Goal: Task Accomplishment & Management: Complete application form

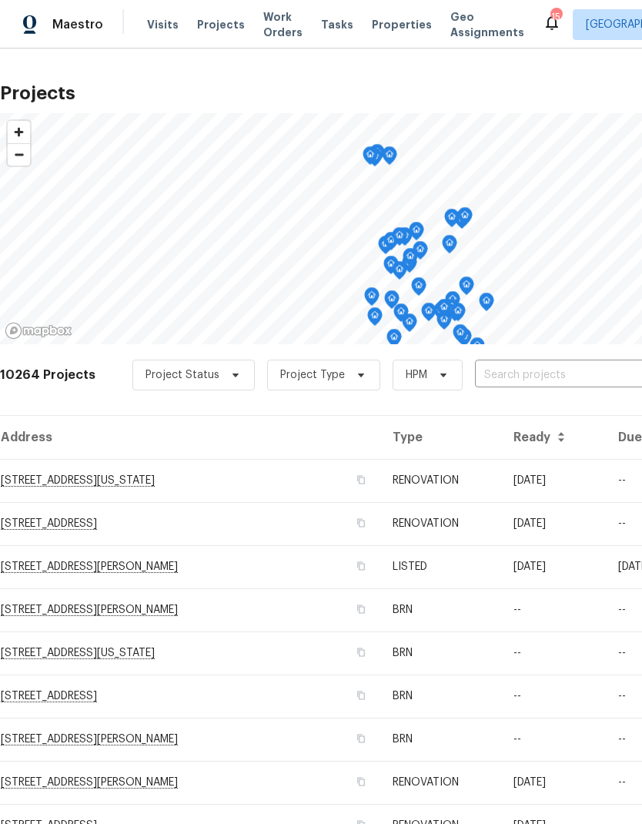
click at [533, 375] on input "text" at bounding box center [563, 376] width 176 height 24
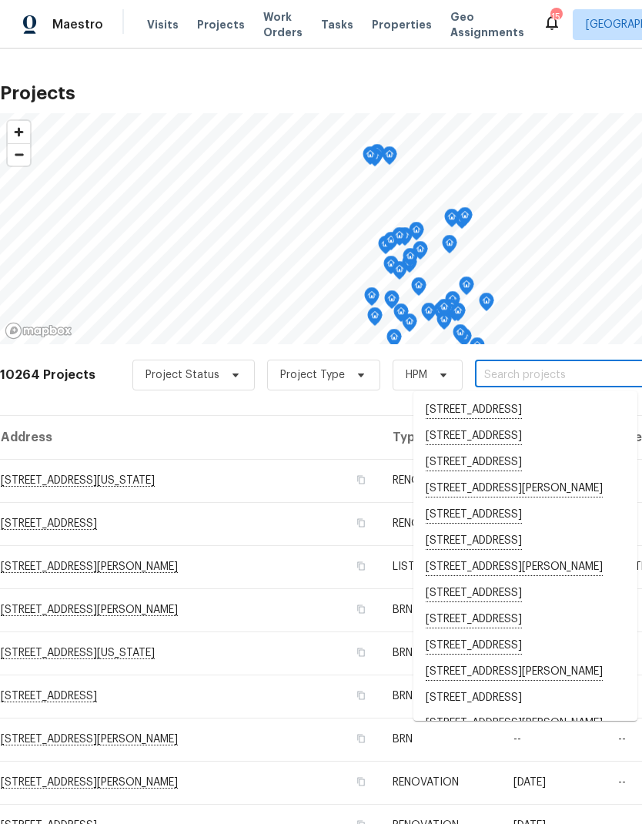
click at [517, 379] on input "text" at bounding box center [563, 376] width 176 height 24
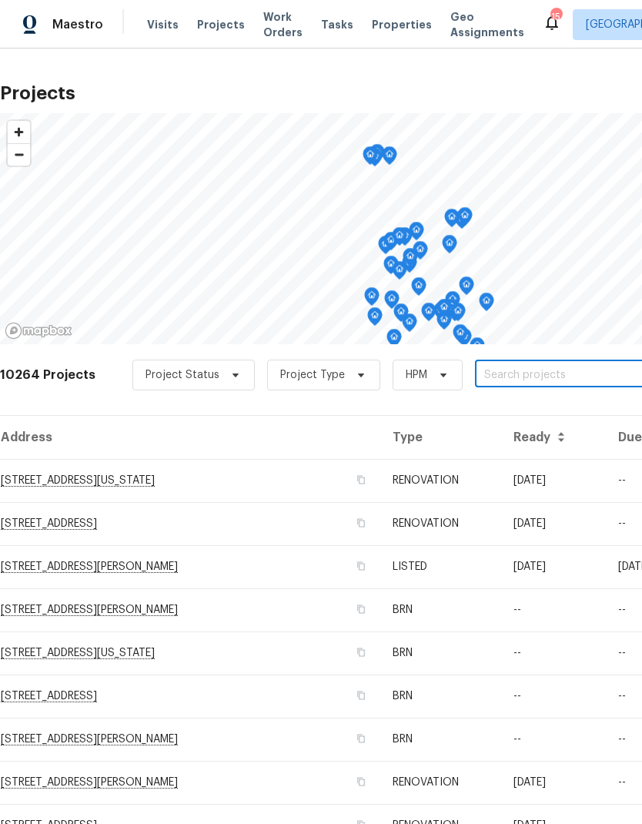
paste input "[STREET_ADDRESS]"
type input "[STREET_ADDRESS]"
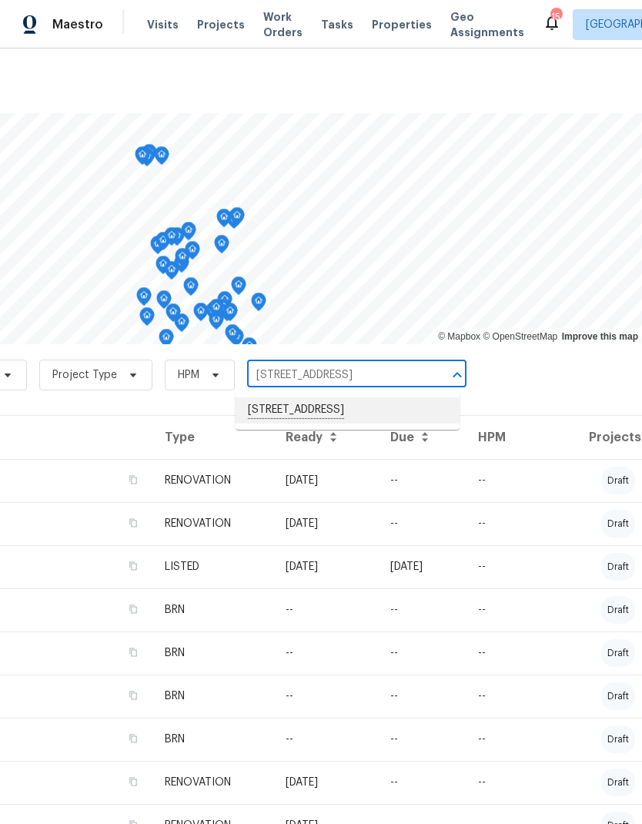
click at [377, 413] on li "[STREET_ADDRESS]" at bounding box center [348, 410] width 224 height 26
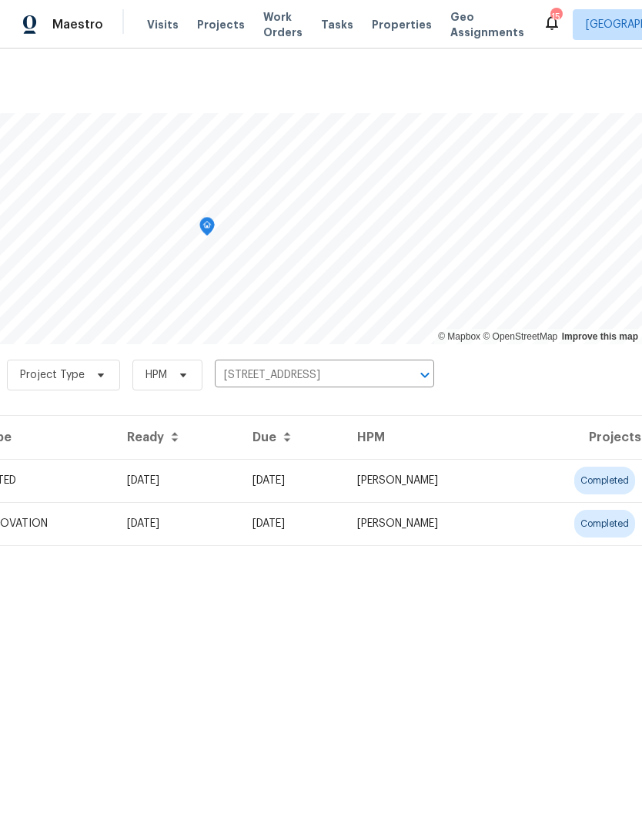
click at [345, 523] on td "[DATE]" at bounding box center [292, 523] width 105 height 43
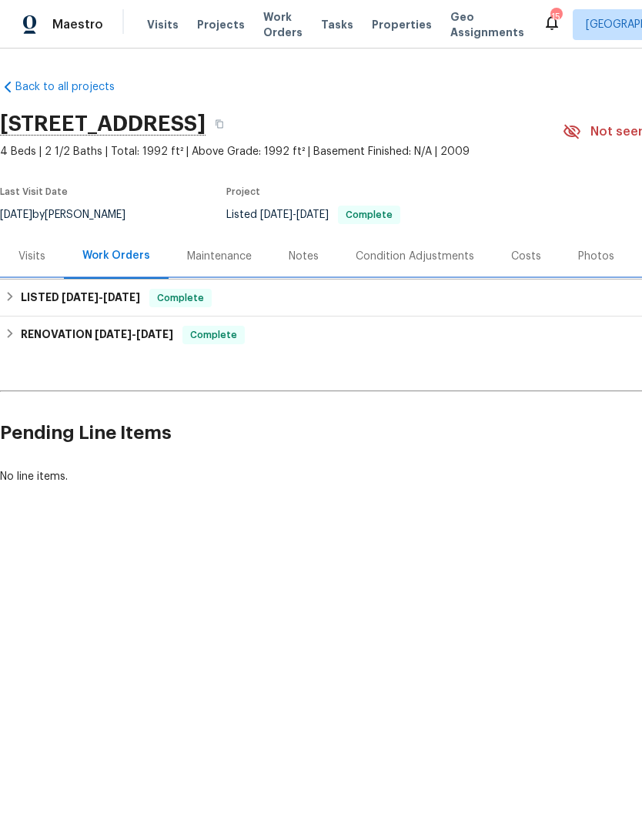
click at [21, 301] on h6 "LISTED [DATE] - [DATE]" at bounding box center [80, 298] width 119 height 18
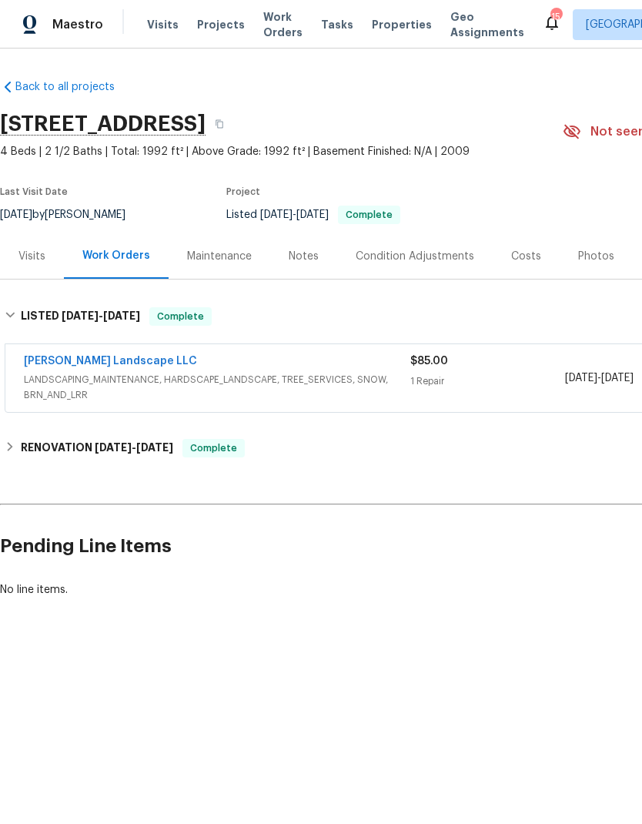
click at [99, 361] on link "[PERSON_NAME] Landscape LLC" at bounding box center [110, 361] width 173 height 11
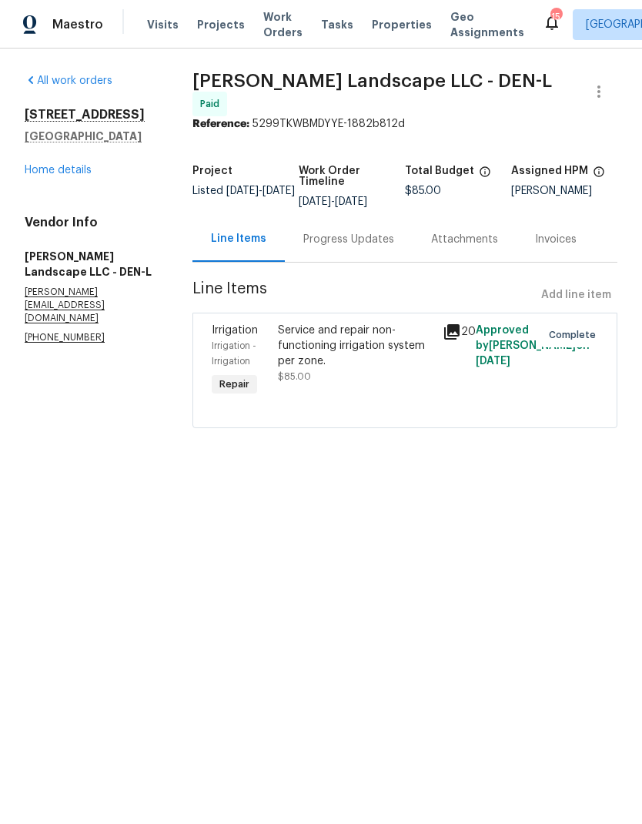
click at [337, 234] on div "Progress Updates" at bounding box center [348, 239] width 91 height 15
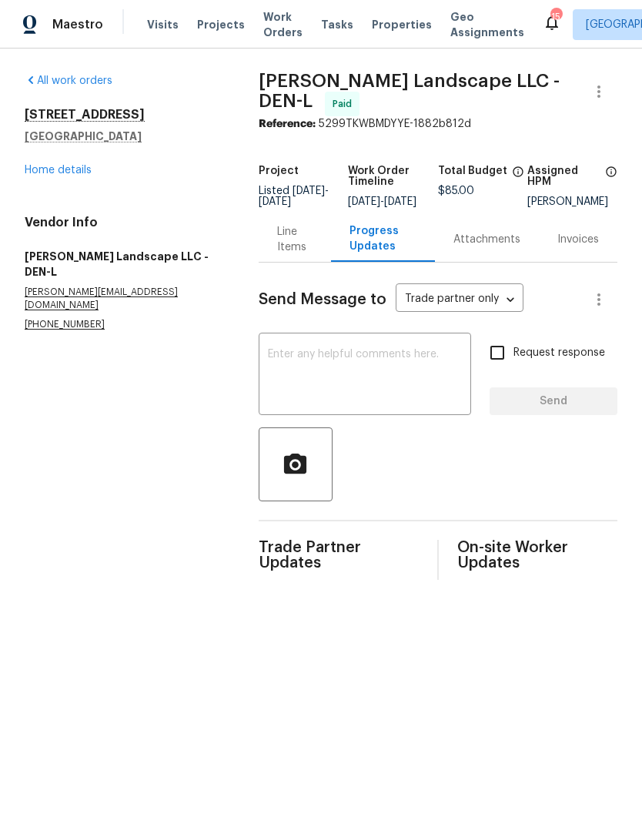
click at [300, 253] on div "Line Items" at bounding box center [294, 239] width 35 height 31
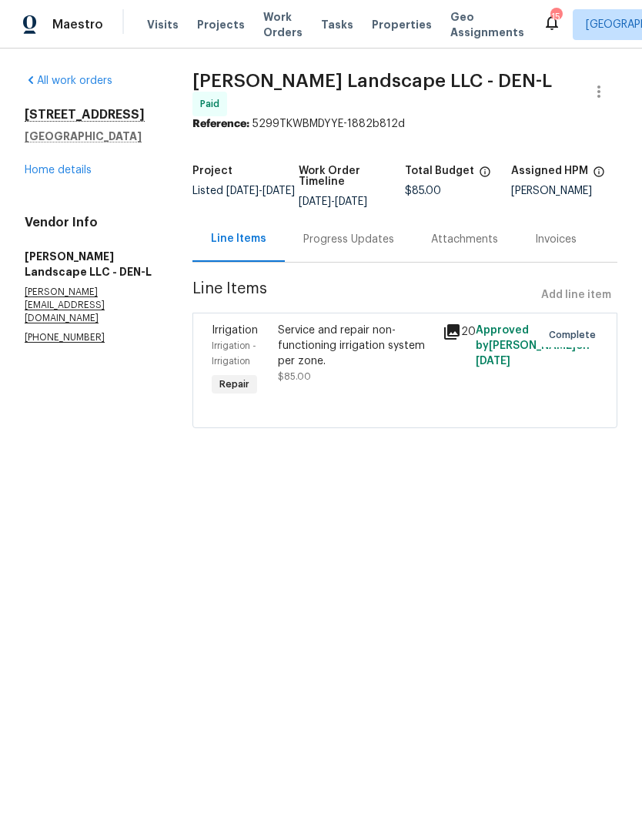
click at [458, 324] on icon at bounding box center [451, 331] width 15 height 15
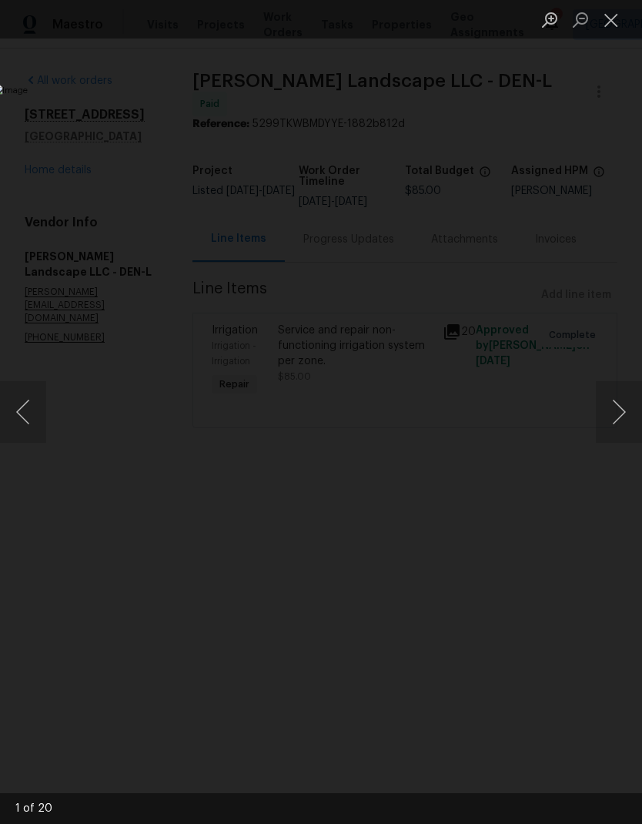
click at [608, 411] on button "Next image" at bounding box center [619, 412] width 46 height 62
click at [605, 411] on button "Next image" at bounding box center [619, 412] width 46 height 62
click at [600, 414] on button "Next image" at bounding box center [619, 412] width 46 height 62
click at [597, 416] on button "Next image" at bounding box center [619, 412] width 46 height 62
click at [598, 414] on button "Next image" at bounding box center [619, 412] width 46 height 62
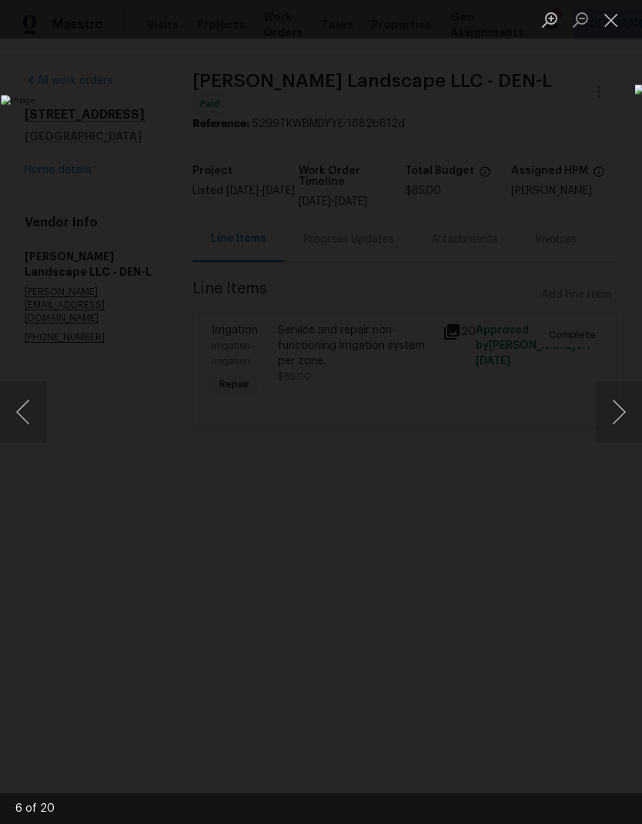
click at [600, 413] on button "Next image" at bounding box center [619, 412] width 46 height 62
click at [607, 411] on button "Next image" at bounding box center [619, 412] width 46 height 62
click at [605, 405] on button "Next image" at bounding box center [619, 412] width 46 height 62
click at [604, 402] on button "Next image" at bounding box center [619, 412] width 46 height 62
click at [604, 399] on button "Next image" at bounding box center [619, 412] width 46 height 62
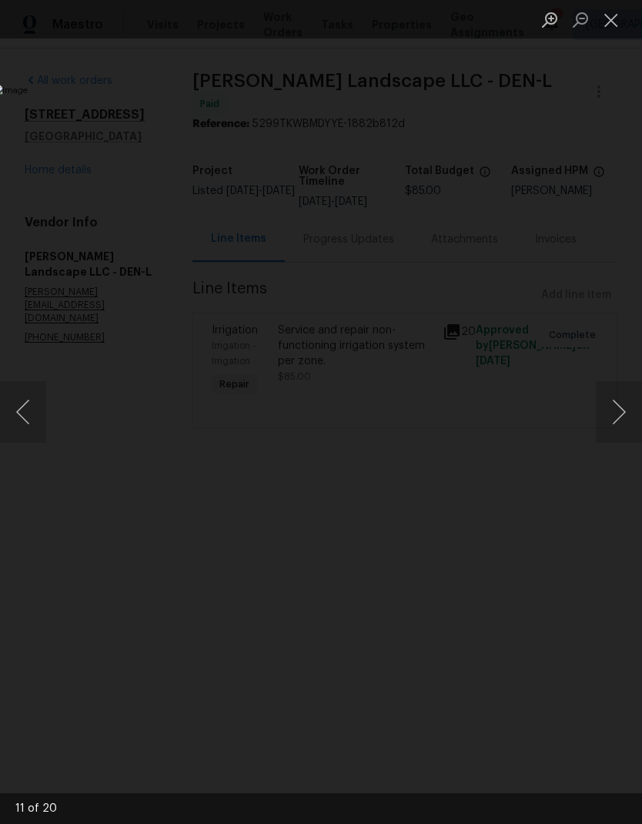
click at [607, 399] on button "Next image" at bounding box center [619, 412] width 46 height 62
click at [600, 400] on button "Next image" at bounding box center [619, 412] width 46 height 62
click at [605, 397] on button "Next image" at bounding box center [619, 412] width 46 height 62
click at [611, 395] on button "Next image" at bounding box center [619, 412] width 46 height 62
click at [605, 397] on button "Next image" at bounding box center [619, 412] width 46 height 62
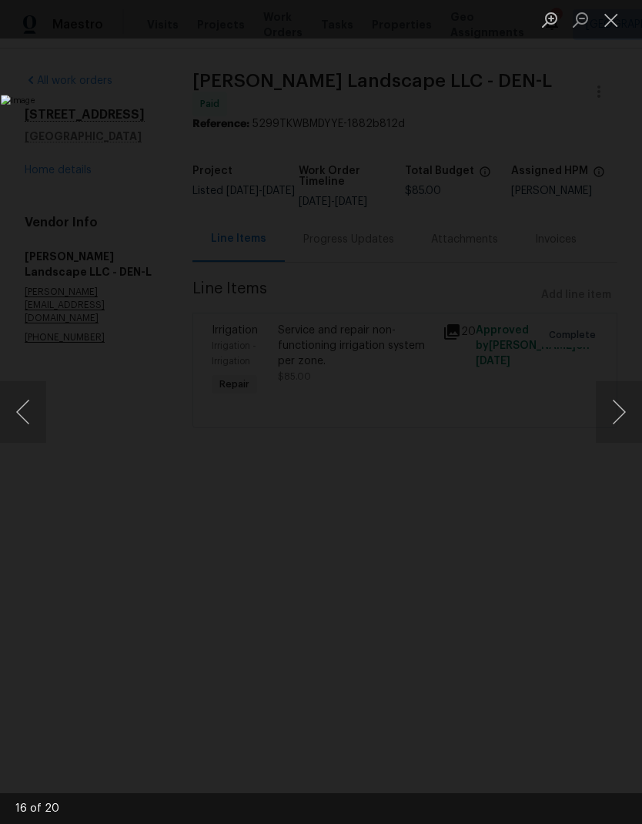
click at [607, 395] on button "Next image" at bounding box center [619, 412] width 46 height 62
click at [605, 396] on button "Next image" at bounding box center [619, 412] width 46 height 62
click at [600, 398] on button "Next image" at bounding box center [619, 412] width 46 height 62
click at [605, 10] on button "Close lightbox" at bounding box center [611, 19] width 31 height 27
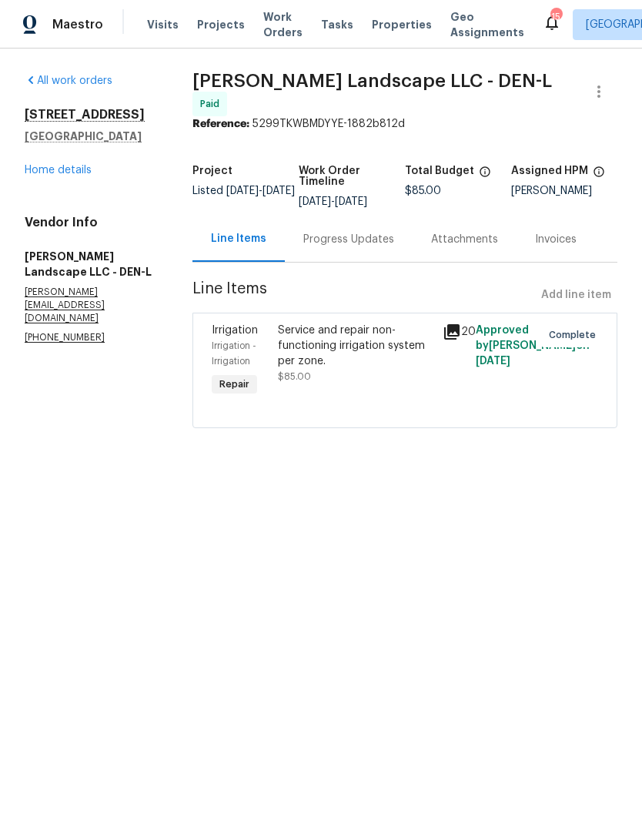
click at [68, 176] on link "Home details" at bounding box center [58, 170] width 67 height 11
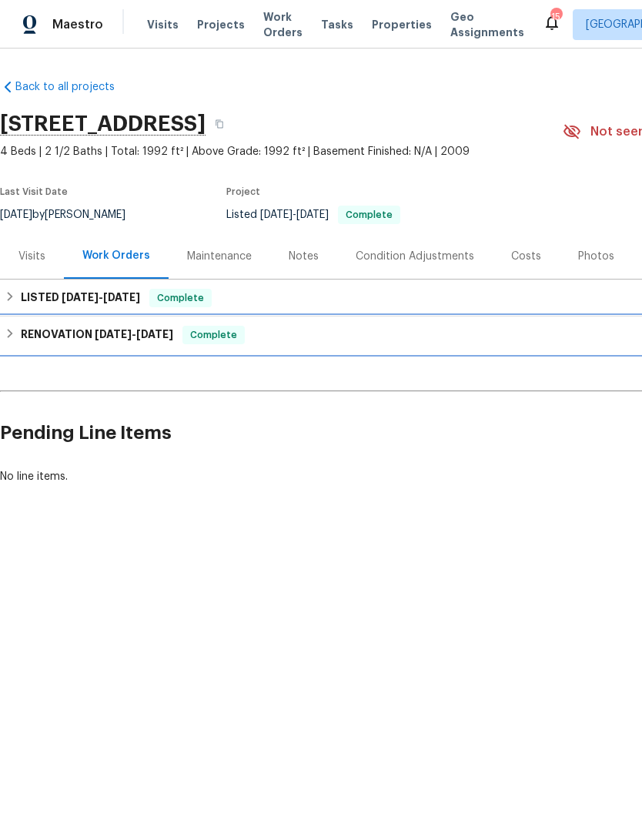
click at [22, 337] on h6 "RENOVATION [DATE] - [DATE]" at bounding box center [97, 335] width 153 height 18
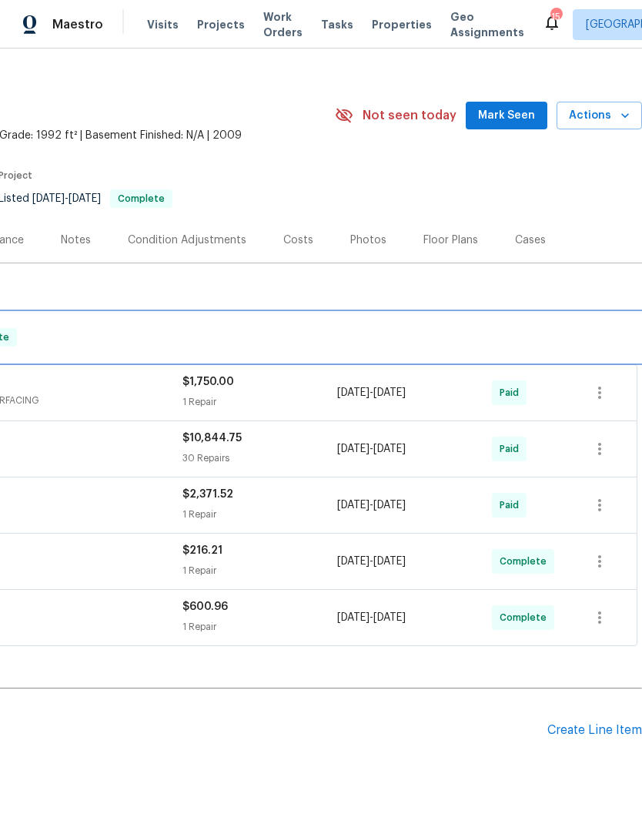
scroll to position [16, 228]
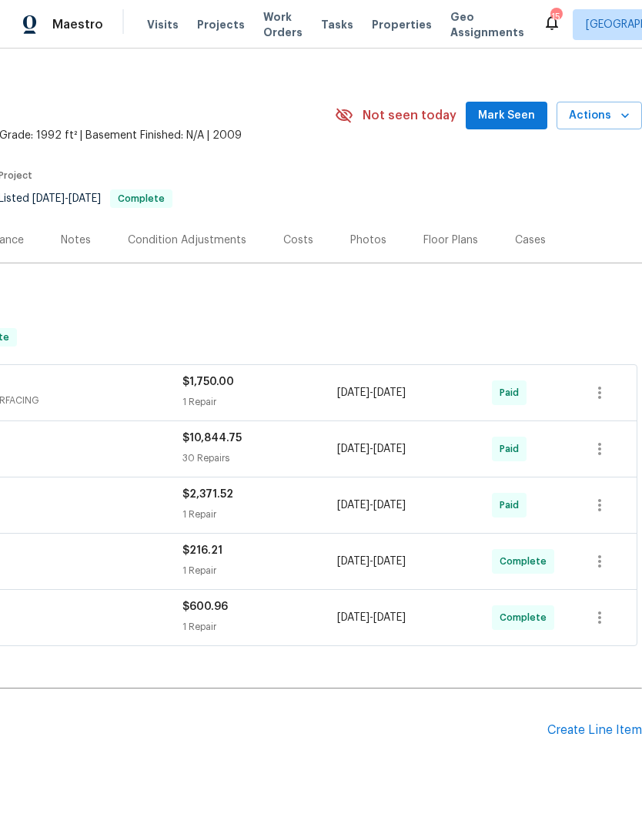
click at [578, 729] on div "Create Line Item" at bounding box center [595, 730] width 95 height 15
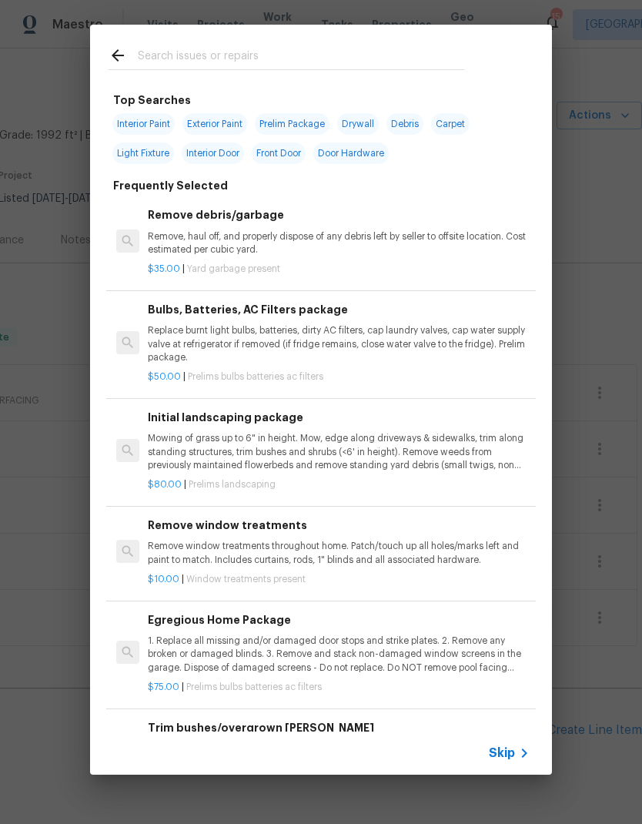
click at [512, 753] on span "Skip" at bounding box center [502, 753] width 26 height 15
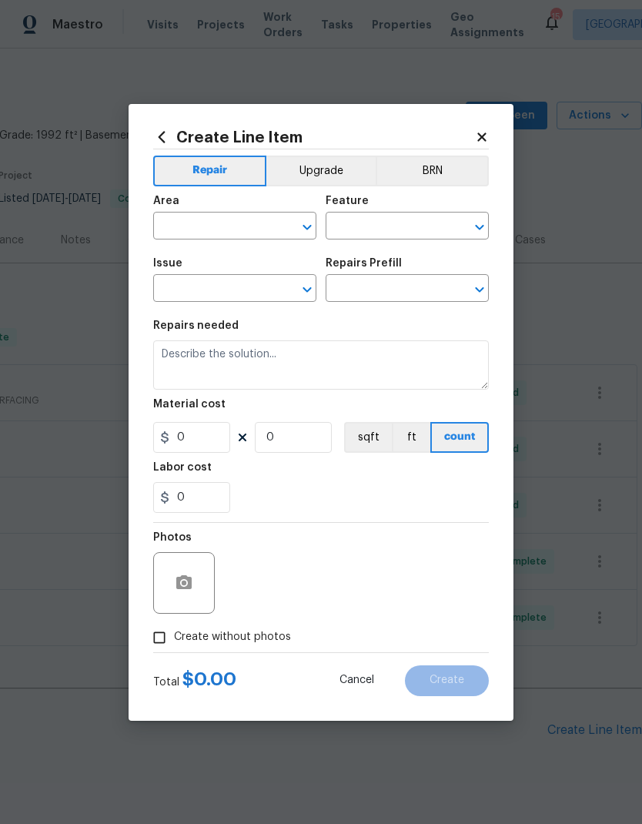
click at [220, 226] on input "text" at bounding box center [213, 228] width 120 height 24
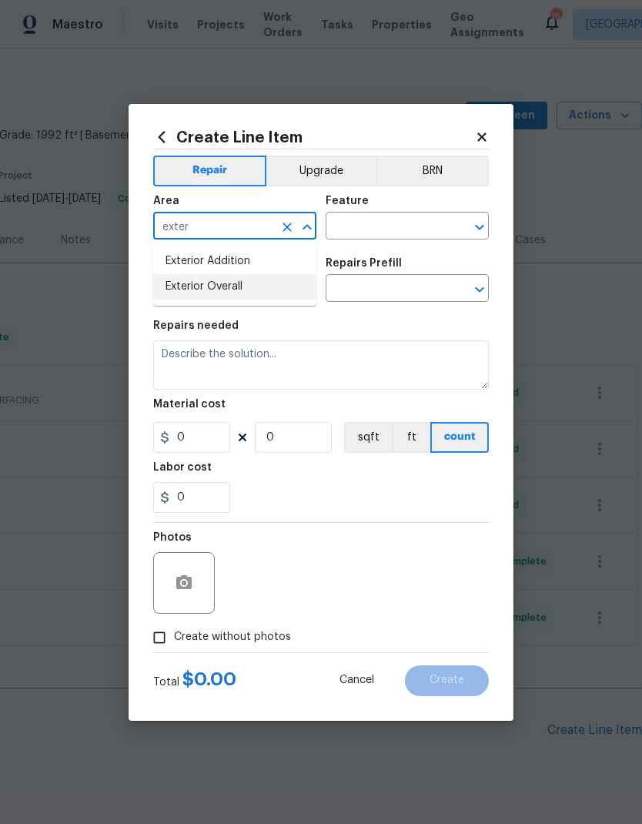
click at [226, 292] on li "Exterior Overall" at bounding box center [234, 286] width 163 height 25
type input "Exterior Overall"
click at [385, 230] on input "text" at bounding box center [386, 228] width 120 height 24
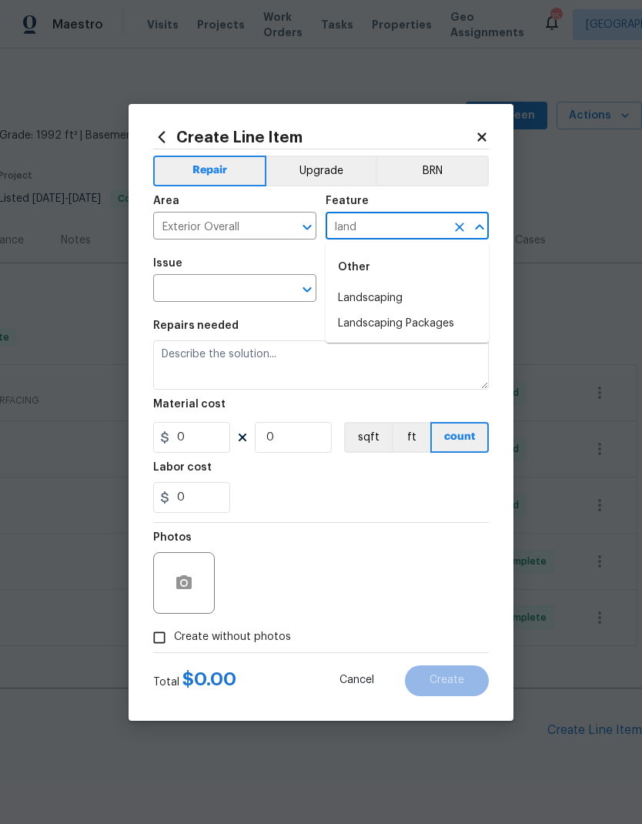
click at [398, 301] on li "Landscaping" at bounding box center [407, 298] width 163 height 25
type input "Landscaping"
click at [235, 291] on input "text" at bounding box center [213, 290] width 120 height 24
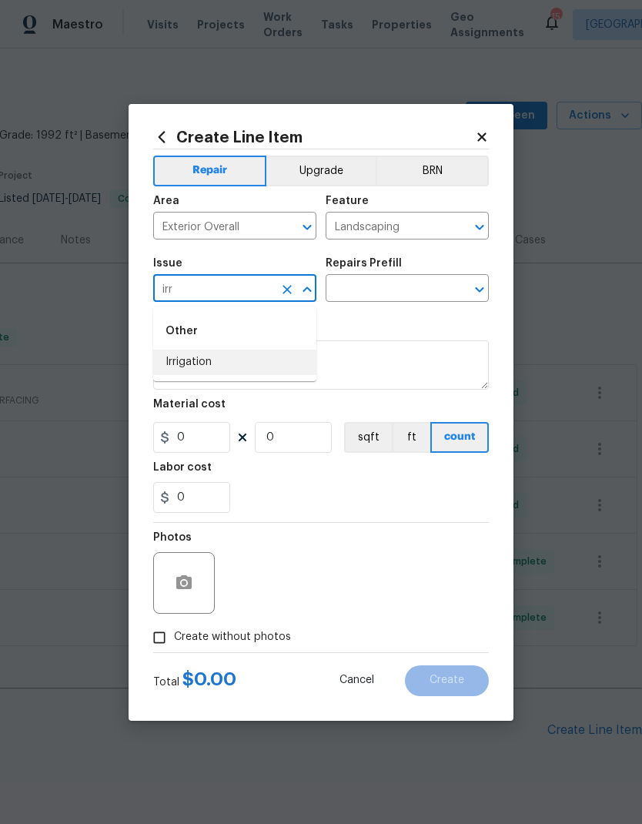
click at [210, 364] on li "Irrigation" at bounding box center [234, 362] width 163 height 25
type input "Irrigation"
click at [385, 284] on input "text" at bounding box center [386, 290] width 120 height 24
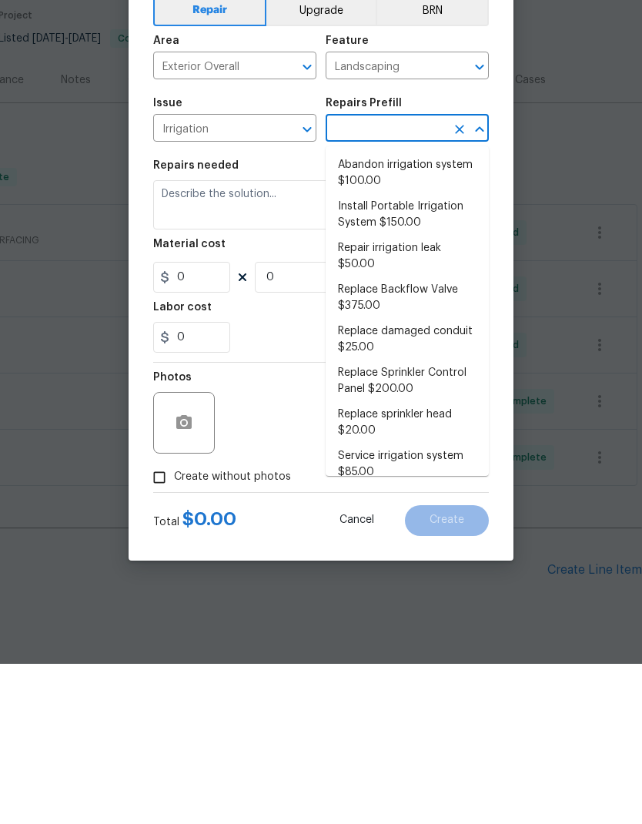
scroll to position [0, 0]
click at [421, 604] on li "Service irrigation system $85.00" at bounding box center [407, 625] width 163 height 42
type input "Service irrigation system $85.00"
type textarea "Service and repair non-functioning irrigation system per zone."
type input "1"
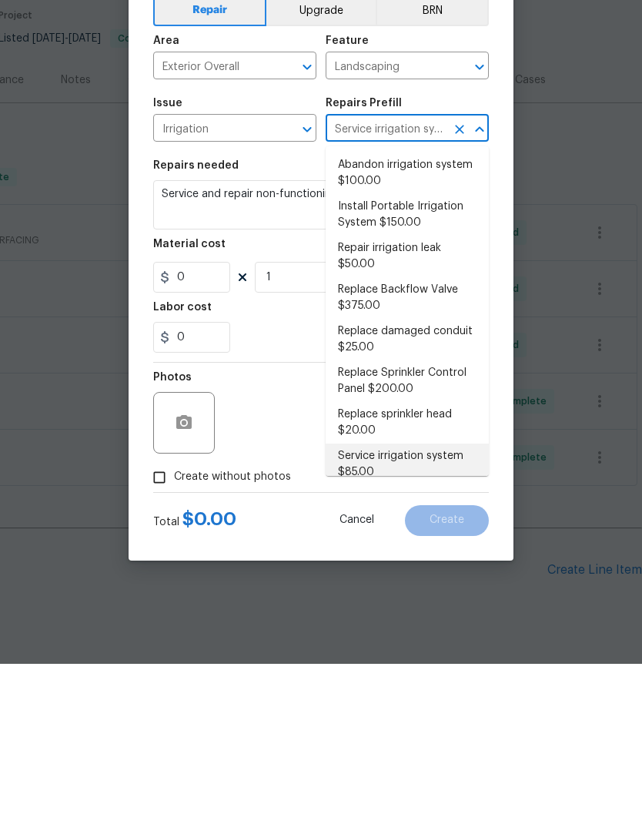
type input "85"
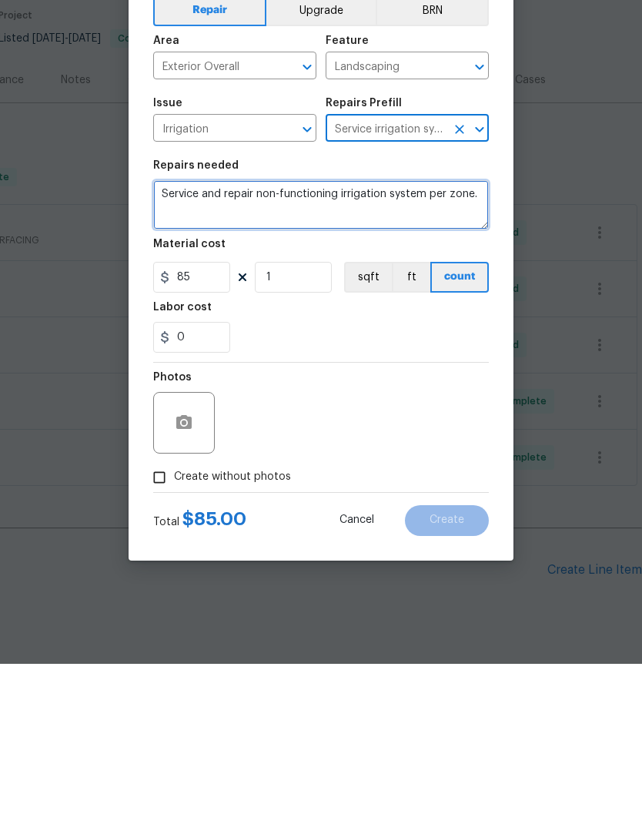
click at [230, 340] on textarea "Service and repair non-functioning irrigation system per zone." at bounding box center [321, 364] width 336 height 49
click at [243, 340] on textarea "Service and repair non-functioning irrigation system per zone." at bounding box center [321, 364] width 336 height 49
click at [307, 340] on textarea "Service and repair non-functioning irrigation system per zone." at bounding box center [321, 364] width 336 height 49
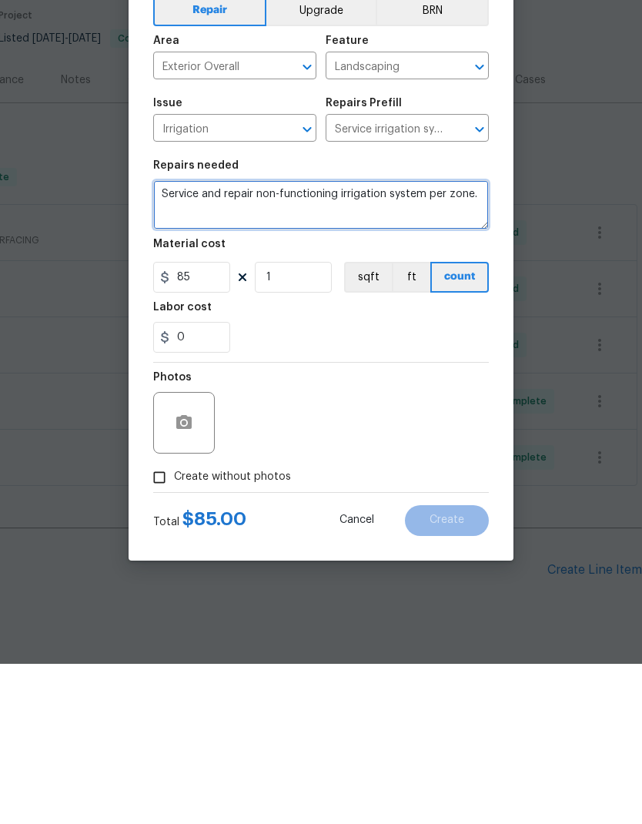
click at [307, 340] on textarea "Service and repair non-functioning irrigation system per zone." at bounding box center [321, 364] width 336 height 49
click at [328, 340] on textarea "Service and repair non-functioning irrigation system per zone." at bounding box center [321, 364] width 336 height 49
click at [329, 340] on textarea "Service and repair non-functioning irrigation system per zone." at bounding box center [321, 364] width 336 height 49
click at [323, 340] on textarea "Service and repair non-functioning irrigation system per zone." at bounding box center [321, 364] width 336 height 49
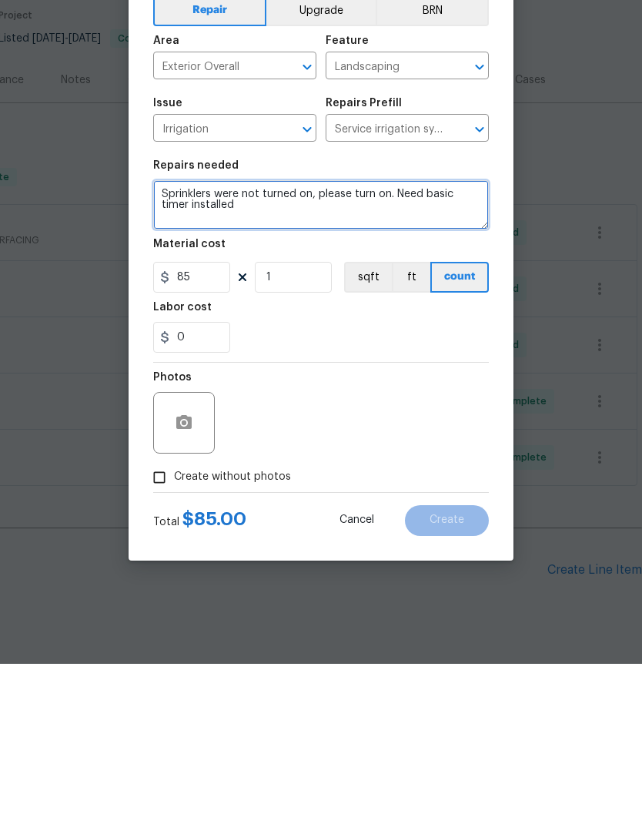
type textarea "Sprinklers were not turned on, please turn on. Need basic timer installed"
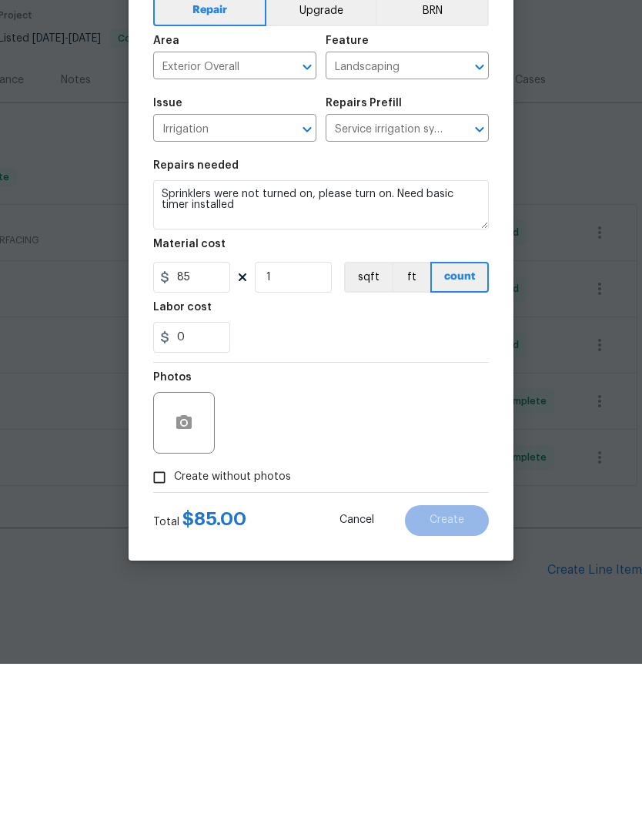
click at [317, 523] on div "Photos" at bounding box center [321, 573] width 336 height 100
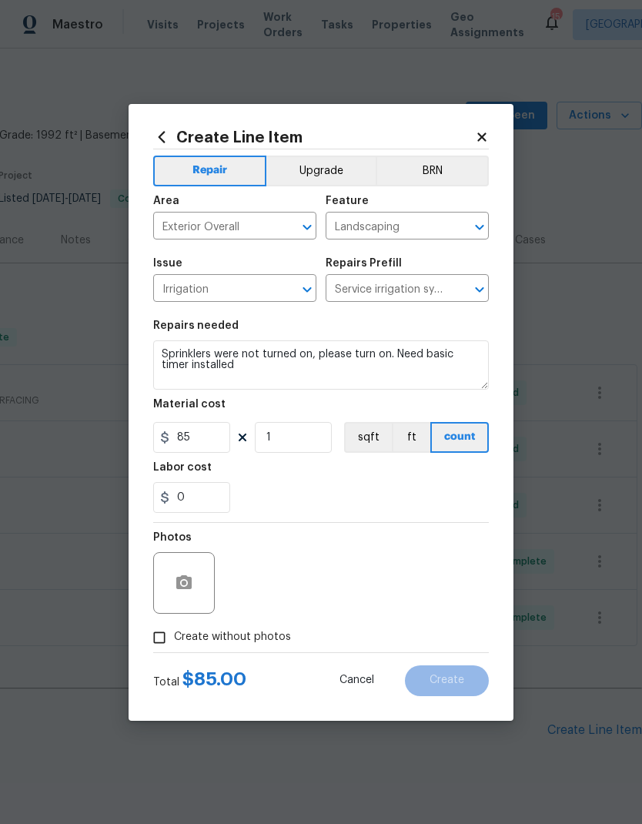
click at [220, 635] on span "Create without photos" at bounding box center [232, 637] width 117 height 16
click at [174, 635] on input "Create without photos" at bounding box center [159, 637] width 29 height 29
click at [193, 590] on button "button" at bounding box center [184, 583] width 37 height 37
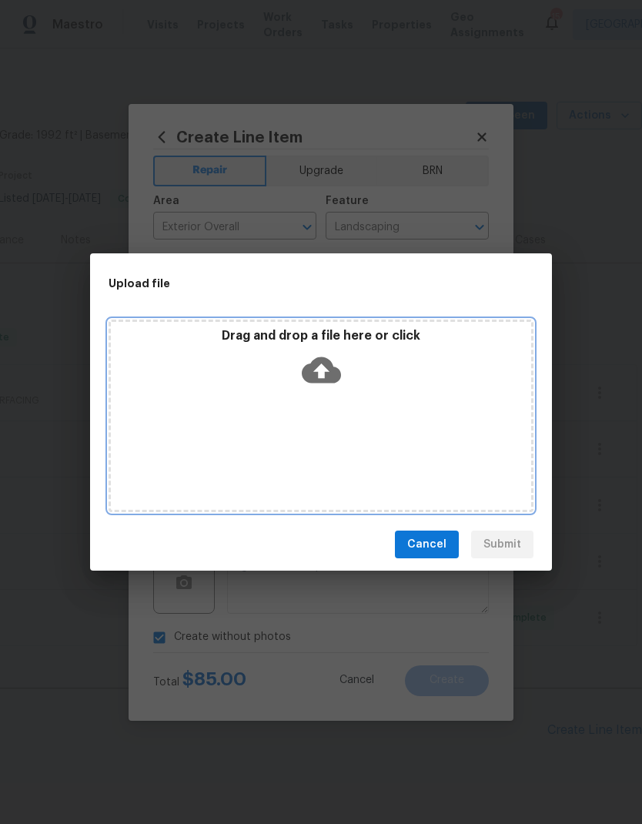
click at [398, 421] on div "Drag and drop a file here or click" at bounding box center [321, 416] width 425 height 193
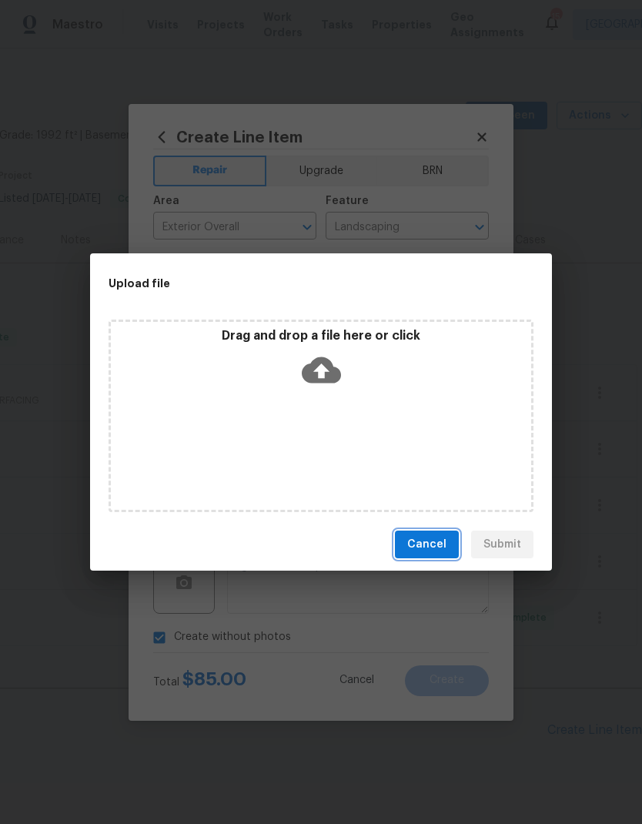
click at [434, 550] on span "Cancel" at bounding box center [426, 544] width 39 height 19
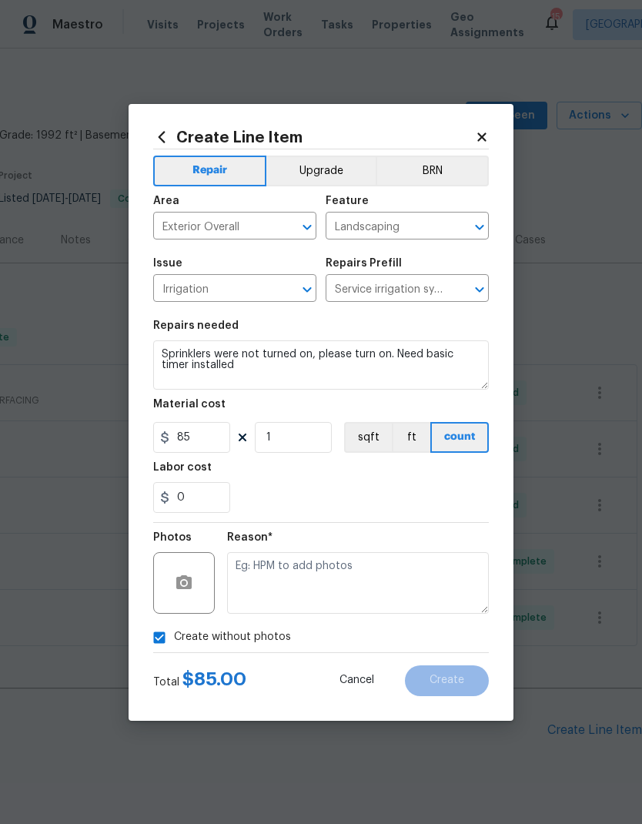
click at [163, 639] on input "Create without photos" at bounding box center [159, 637] width 29 height 29
checkbox input "false"
click at [186, 591] on icon "button" at bounding box center [184, 583] width 18 height 18
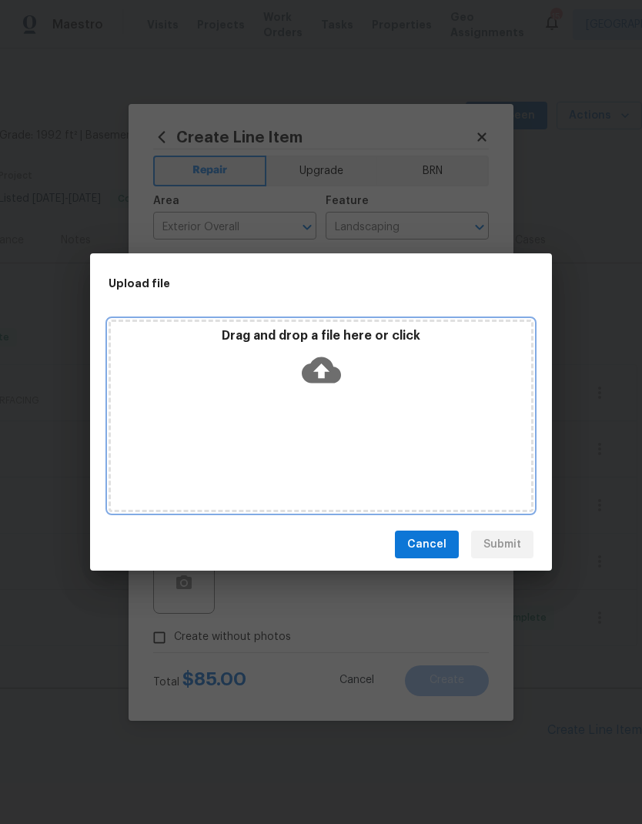
click at [456, 438] on div "Drag and drop a file here or click" at bounding box center [321, 416] width 425 height 193
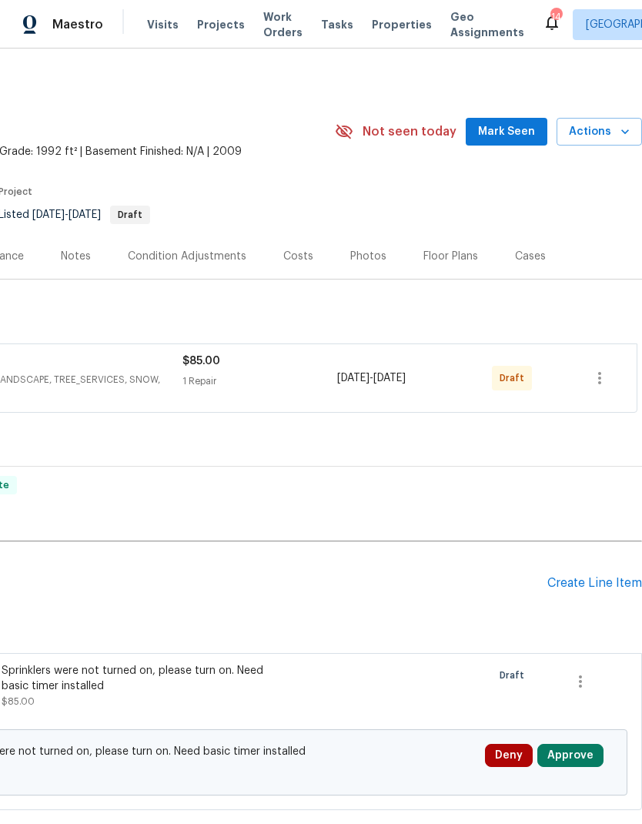
scroll to position [0, 228]
click at [596, 382] on icon "button" at bounding box center [600, 378] width 18 height 18
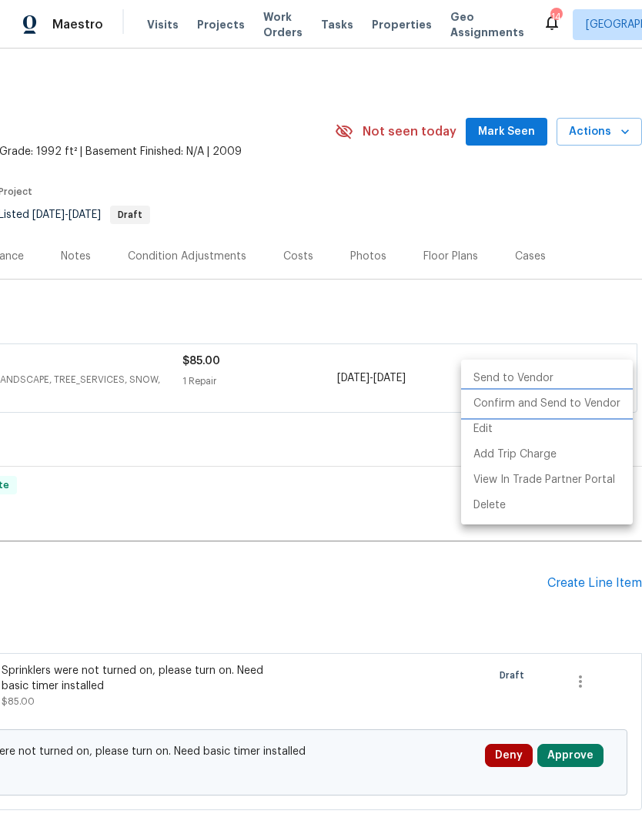
click at [526, 411] on li "Confirm and Send to Vendor" at bounding box center [547, 403] width 172 height 25
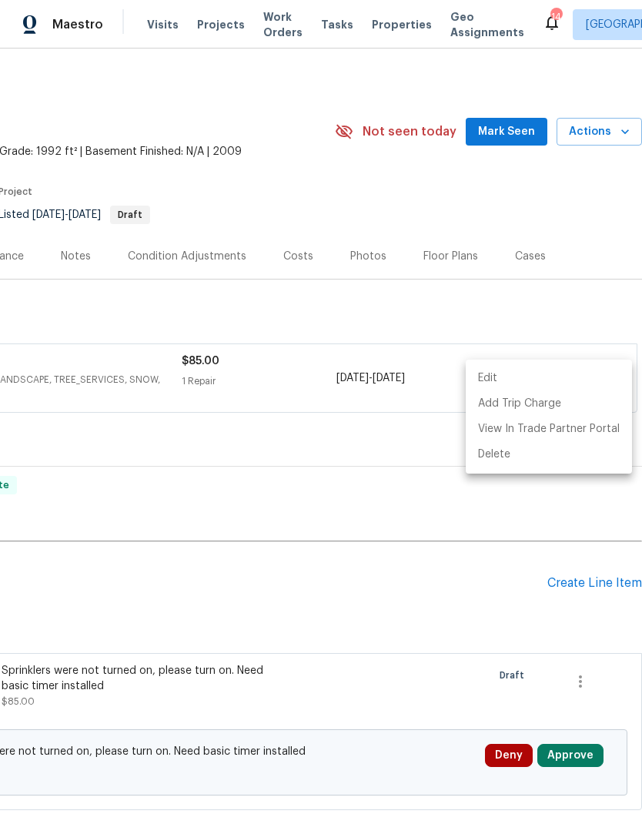
click at [337, 605] on div at bounding box center [321, 412] width 642 height 824
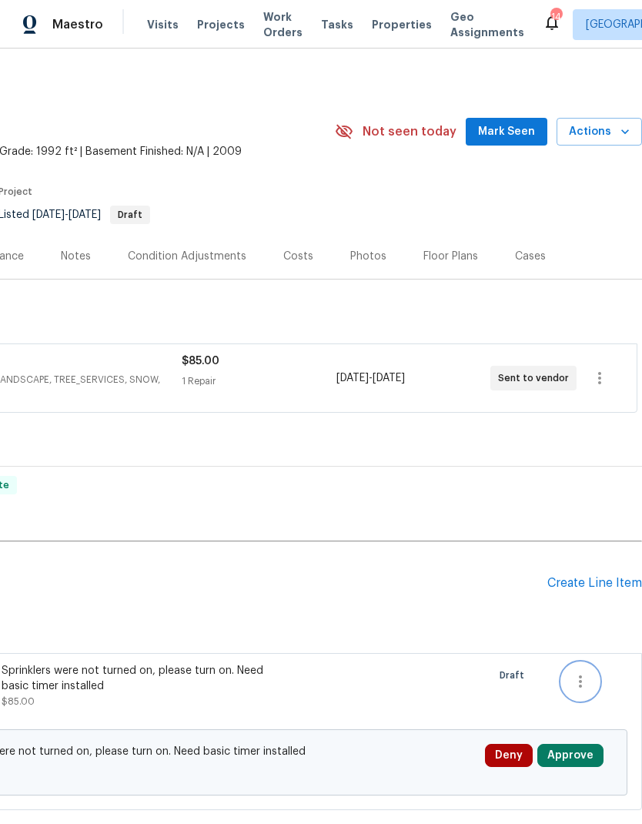
click at [582, 679] on icon "button" at bounding box center [581, 681] width 18 height 18
click at [583, 682] on li "Cancel" at bounding box center [591, 681] width 59 height 25
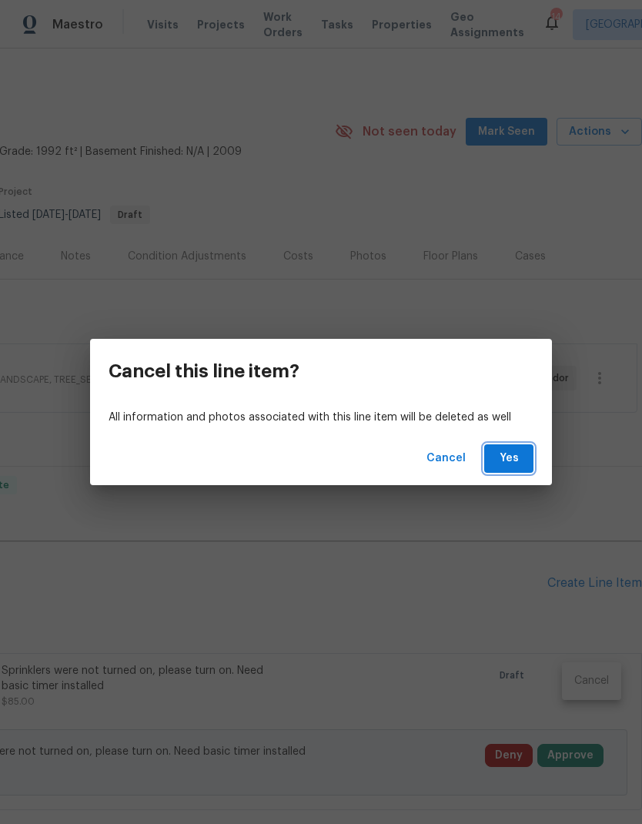
click at [510, 460] on span "Yes" at bounding box center [509, 458] width 25 height 19
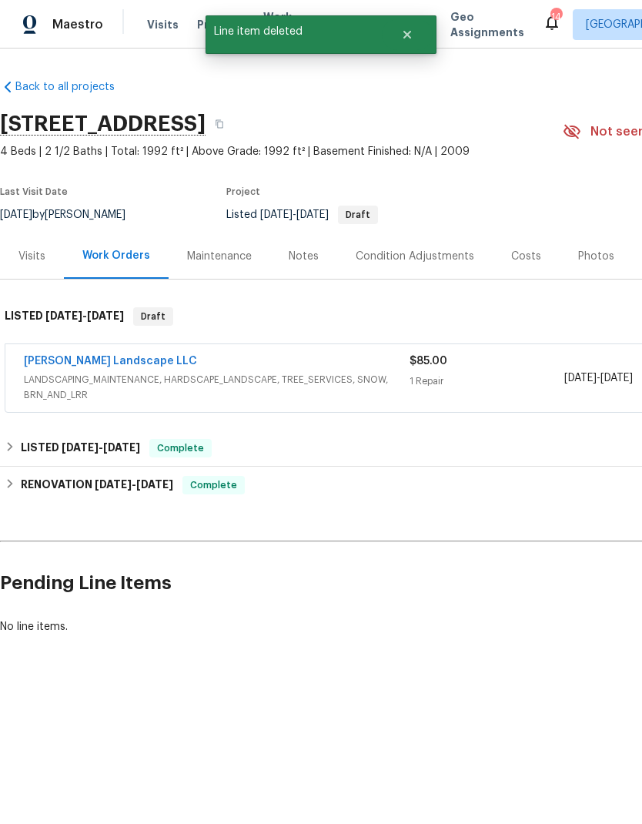
scroll to position [0, 0]
click at [306, 260] on div "Notes" at bounding box center [304, 256] width 30 height 15
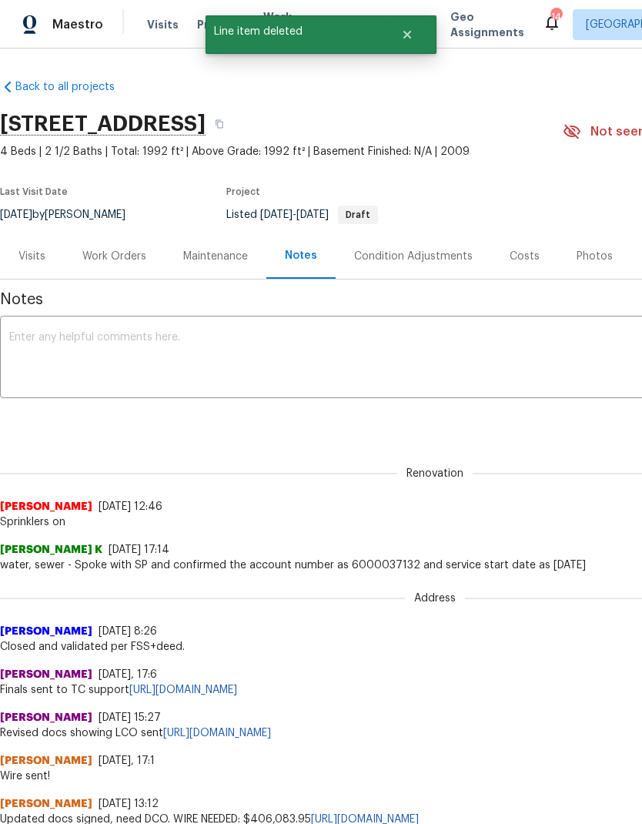
click at [351, 343] on textarea at bounding box center [435, 359] width 852 height 54
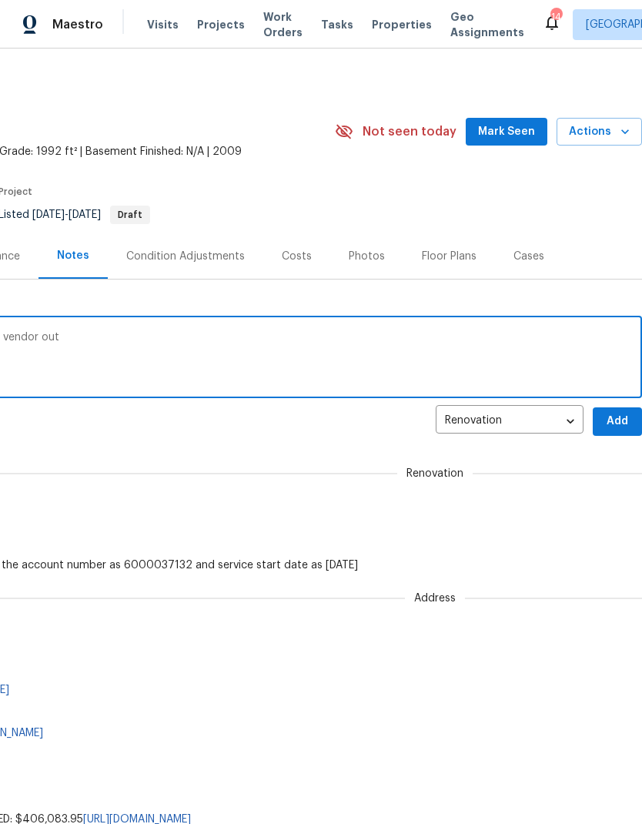
scroll to position [0, 228]
type textarea "Lawn dead. Sprinklers not running. Sending vendor out"
click at [612, 421] on span "Add" at bounding box center [617, 421] width 25 height 19
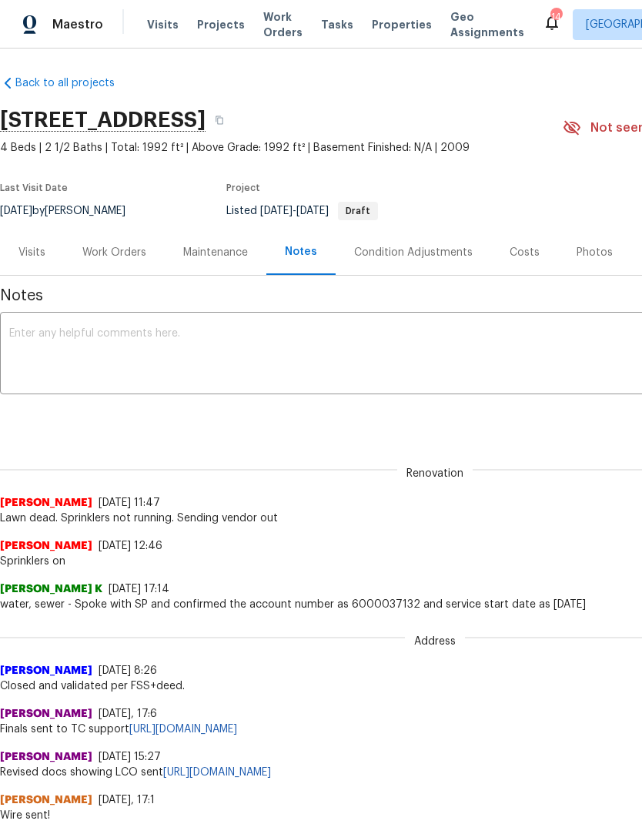
scroll to position [4, 0]
